Goal: Information Seeking & Learning: Learn about a topic

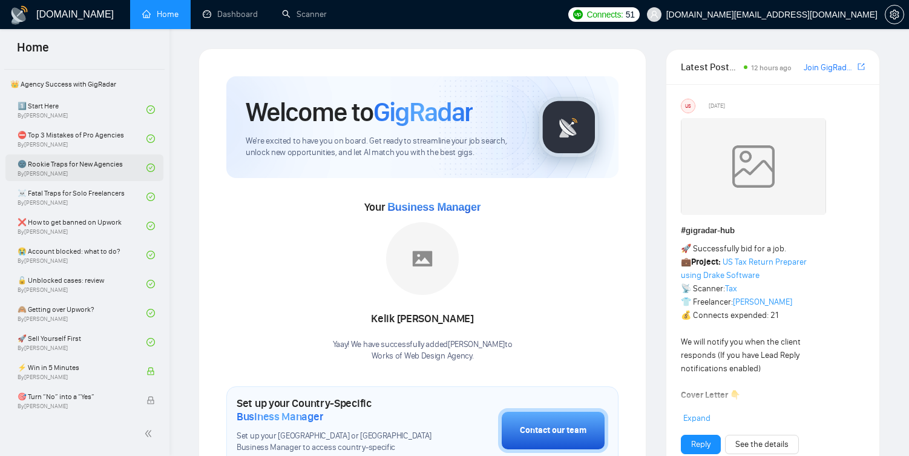
scroll to position [264, 0]
click at [100, 113] on link "1️⃣ Start Here By [PERSON_NAME]" at bounding box center [82, 110] width 129 height 27
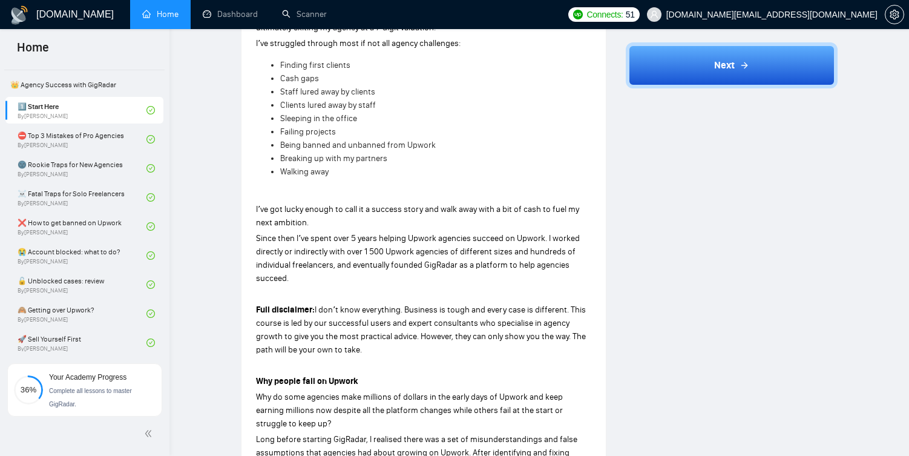
scroll to position [398, 0]
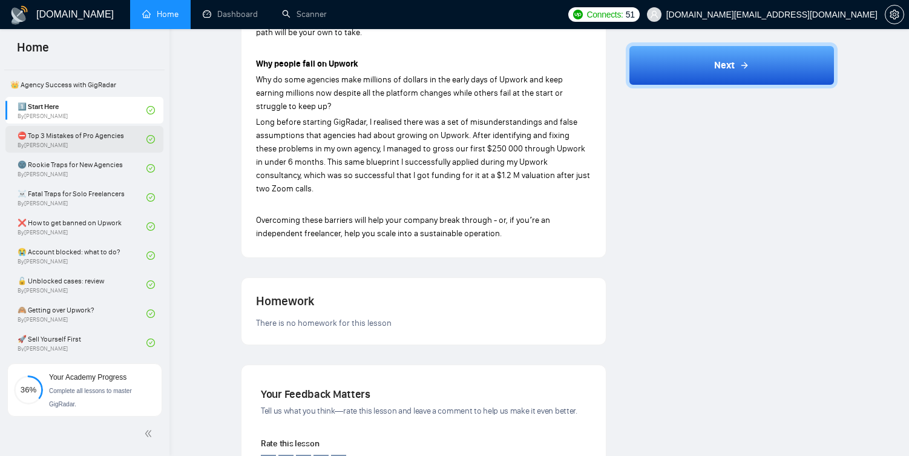
click at [71, 136] on link "⛔ Top 3 Mistakes of Pro Agencies By [PERSON_NAME]" at bounding box center [82, 139] width 129 height 27
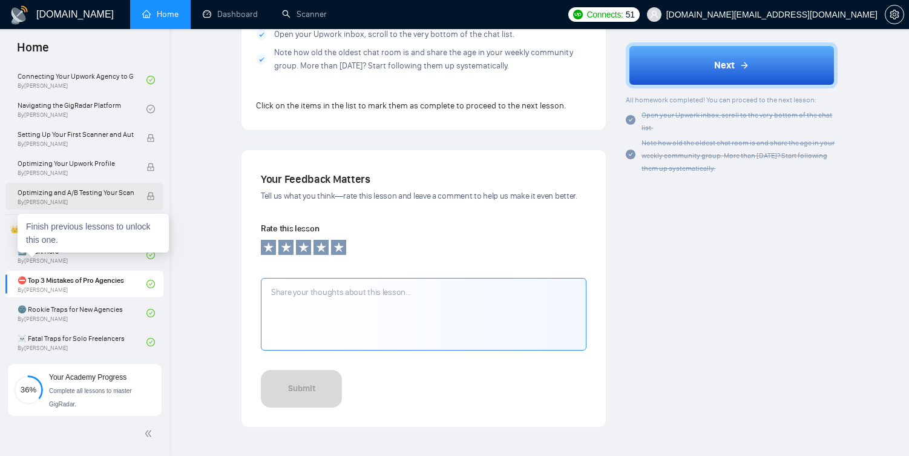
scroll to position [194, 0]
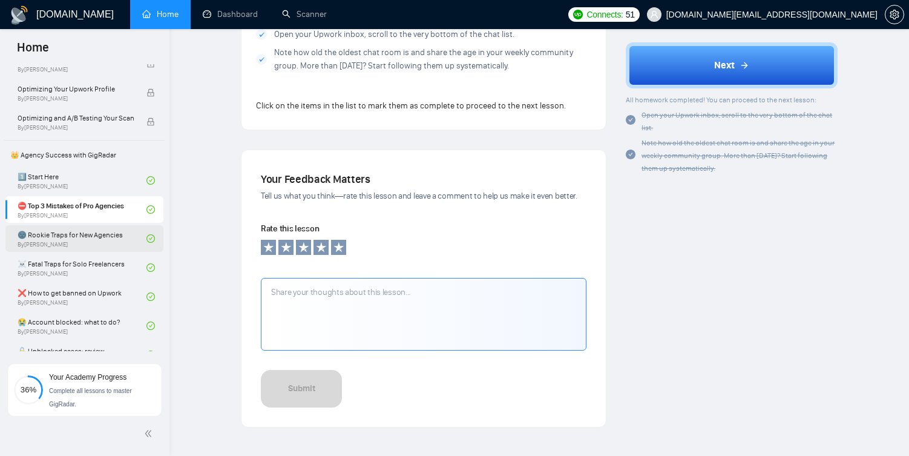
click at [100, 229] on link "🌚 Rookie Traps for New Agencies By [PERSON_NAME]" at bounding box center [82, 238] width 129 height 27
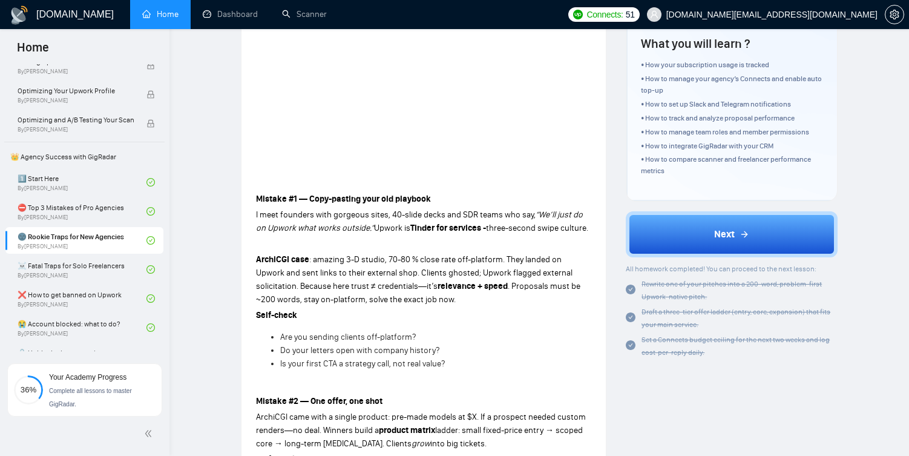
scroll to position [193, 0]
click at [96, 279] on link "☠️ Fatal Traps for Solo Freelancers By [PERSON_NAME]" at bounding box center [82, 268] width 129 height 27
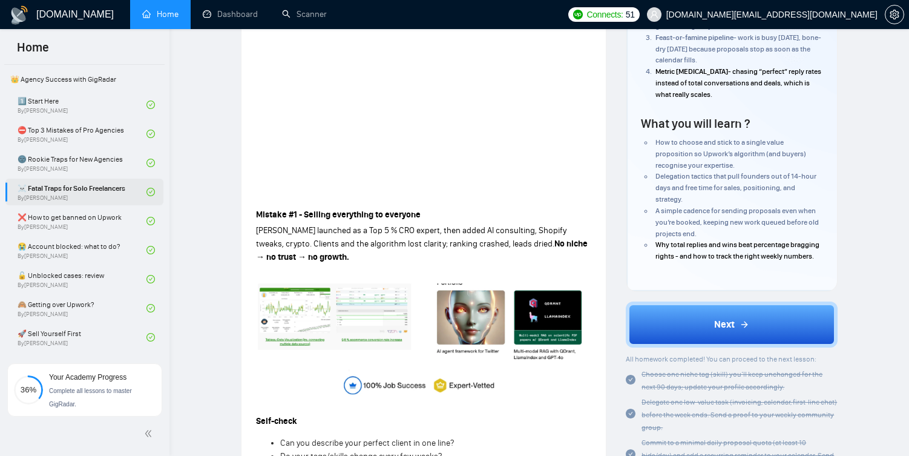
scroll to position [272, 0]
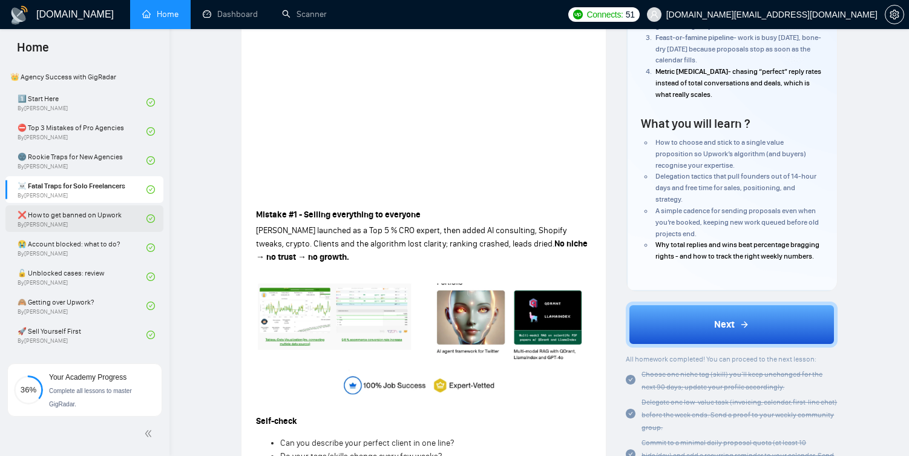
click at [100, 229] on link "❌ How to get banned on Upwork By [PERSON_NAME]" at bounding box center [82, 218] width 129 height 27
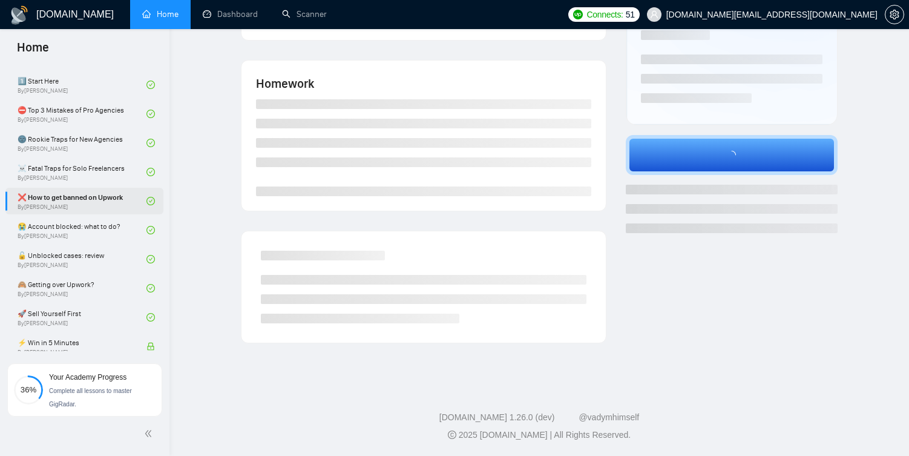
scroll to position [301, 0]
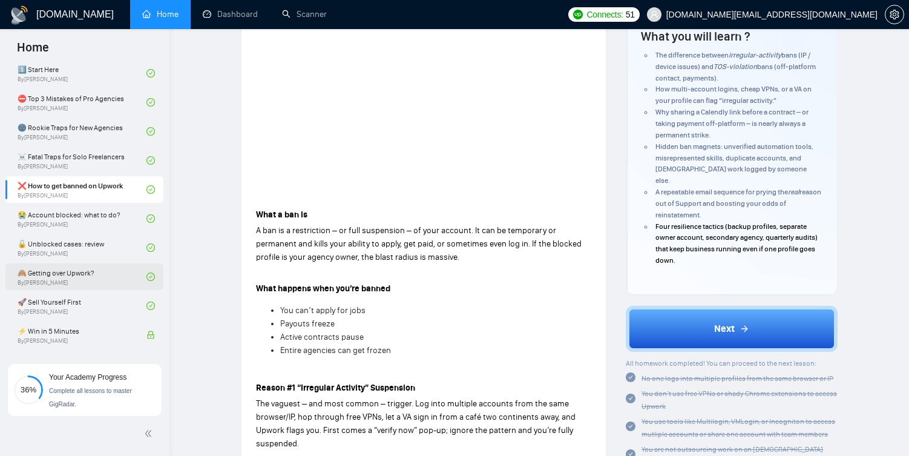
click at [85, 278] on link "🙈 Getting over Upwork? By [PERSON_NAME]" at bounding box center [82, 276] width 129 height 27
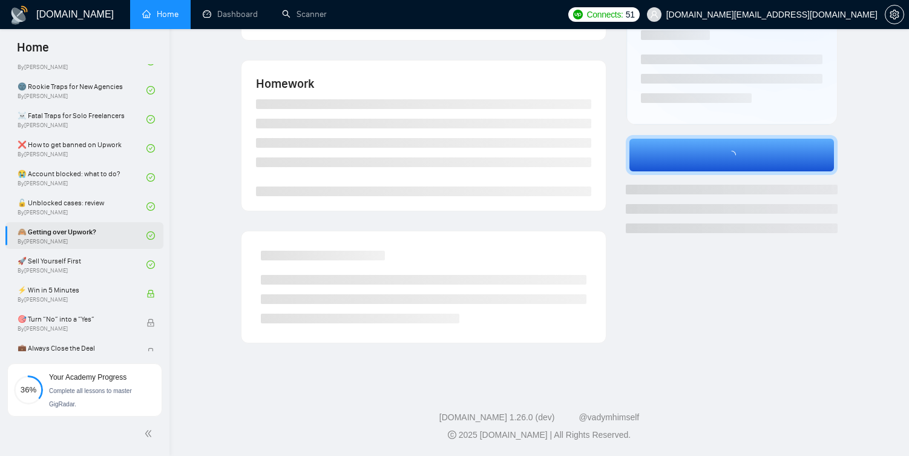
scroll to position [360, 0]
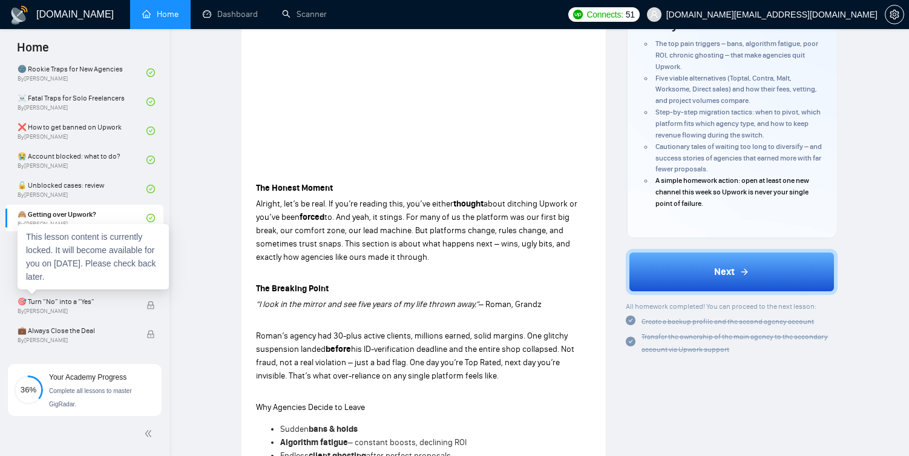
click at [76, 285] on div "This lesson content is currently locked. It will become available for you on [D…" at bounding box center [93, 256] width 151 height 65
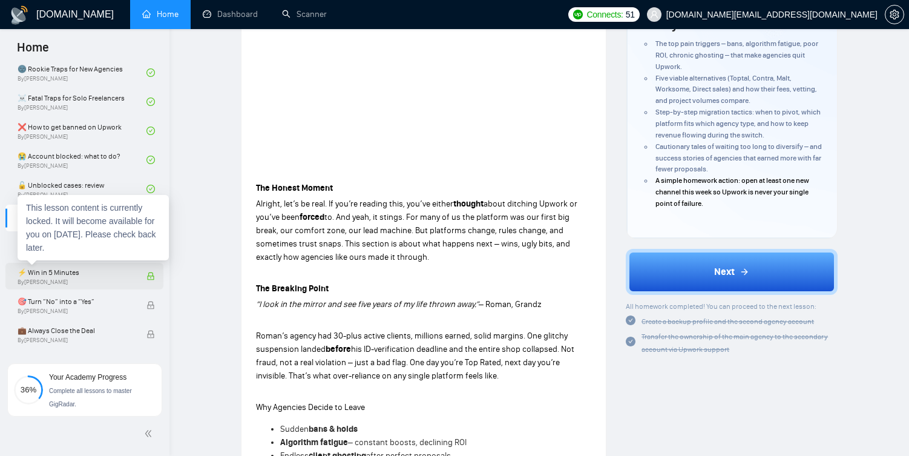
click at [83, 273] on span "⚡ Win in 5 Minutes" at bounding box center [76, 272] width 116 height 12
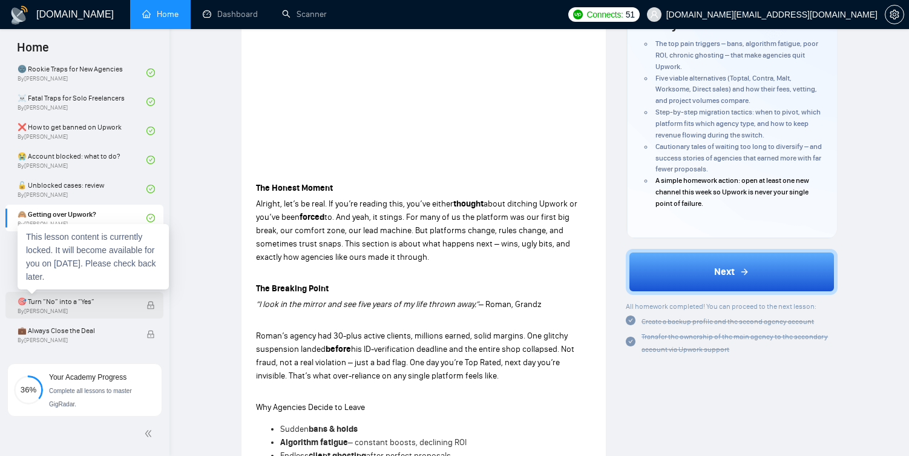
click at [88, 307] on span "🎯 Turn “No” into a “Yes”" at bounding box center [76, 301] width 116 height 12
click at [114, 308] on span "By [PERSON_NAME]" at bounding box center [76, 311] width 116 height 7
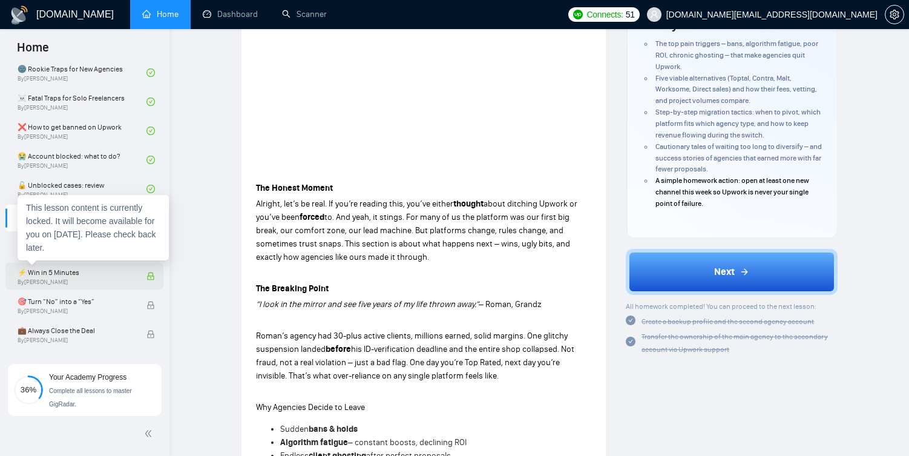
click at [88, 269] on span "⚡ Win in 5 Minutes" at bounding box center [76, 272] width 116 height 12
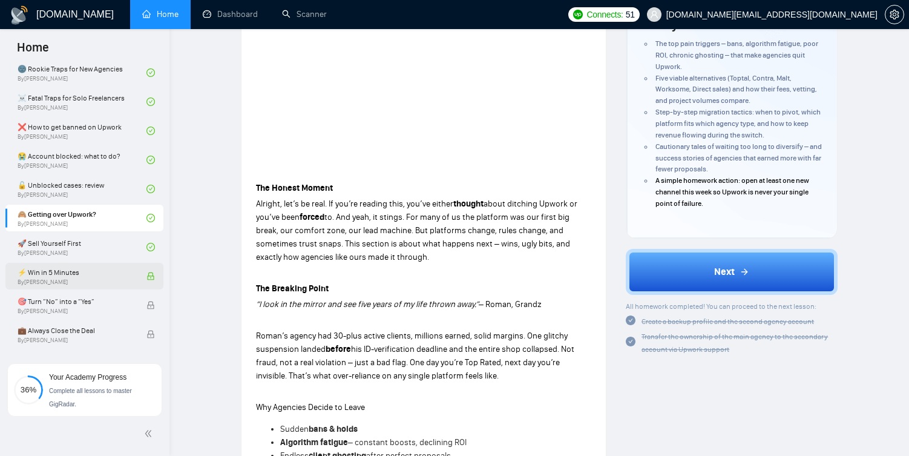
click at [148, 274] on icon "lock" at bounding box center [151, 276] width 8 height 8
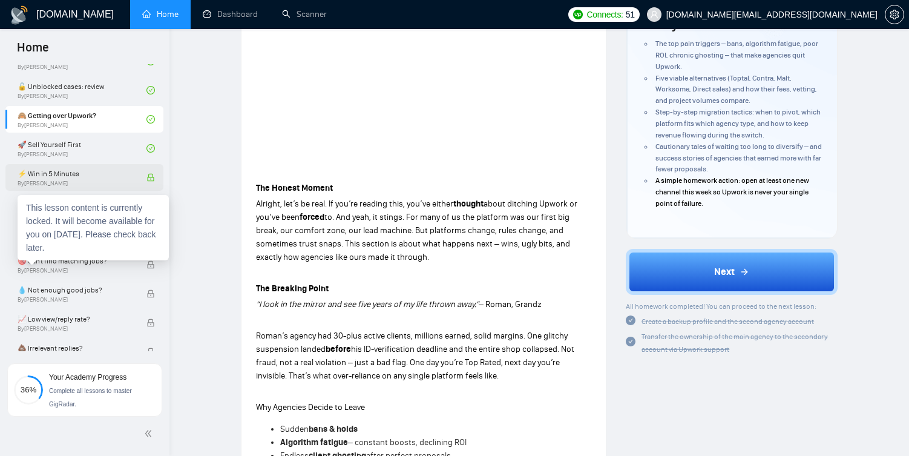
scroll to position [459, 0]
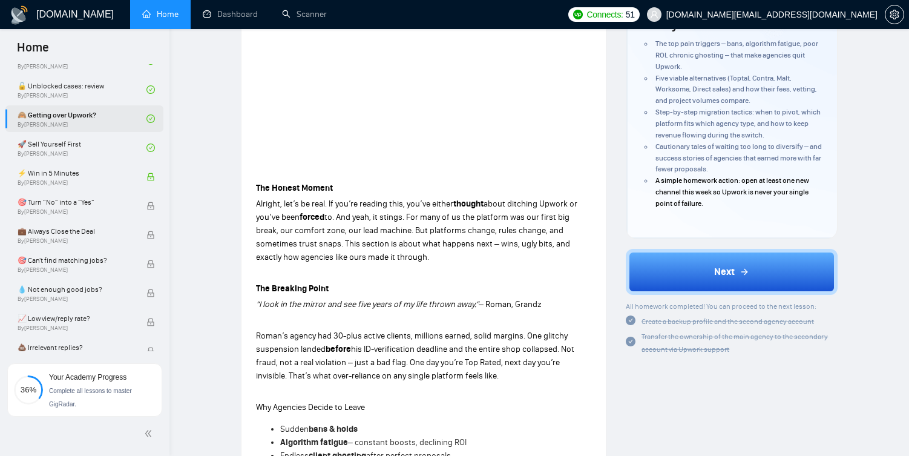
click at [92, 114] on link "🙈 Getting over Upwork? By [PERSON_NAME]" at bounding box center [82, 118] width 129 height 27
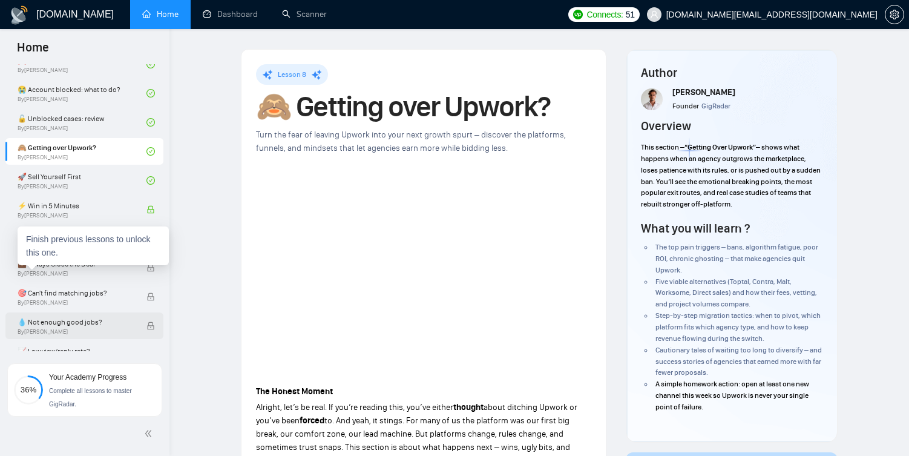
scroll to position [387, 0]
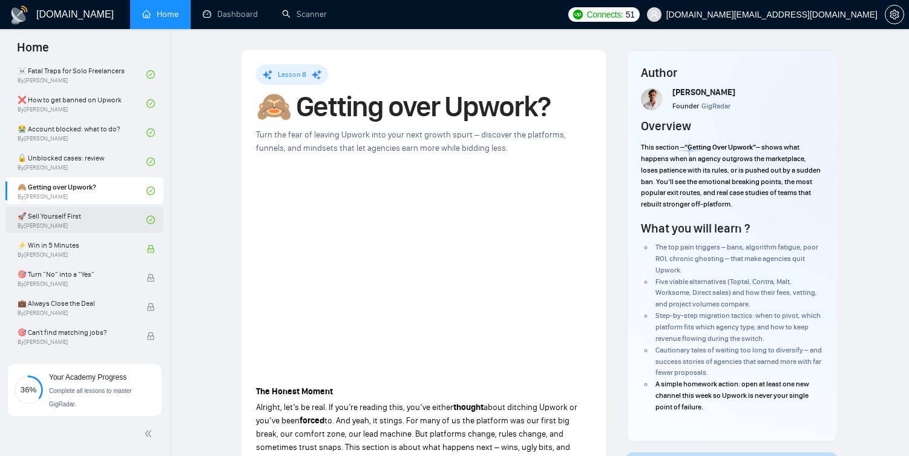
click at [105, 215] on link "🚀 Sell Yourself First By [PERSON_NAME]" at bounding box center [82, 219] width 129 height 27
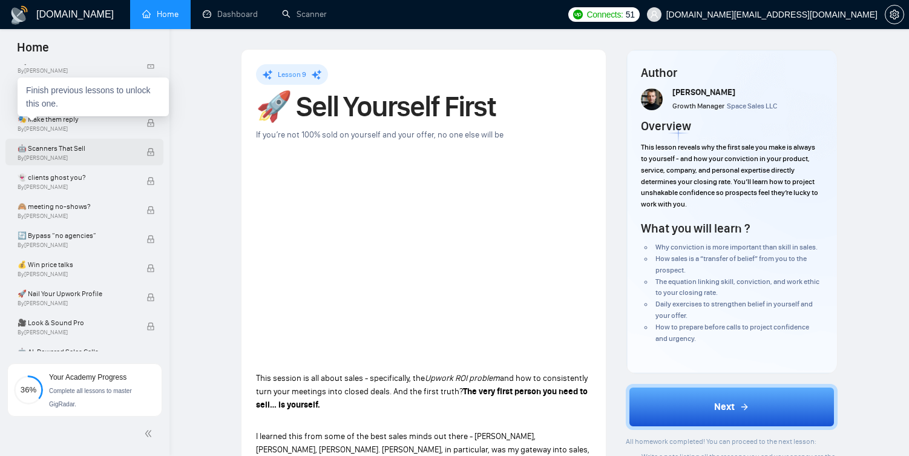
scroll to position [772, 0]
